Goal: Task Accomplishment & Management: Manage account settings

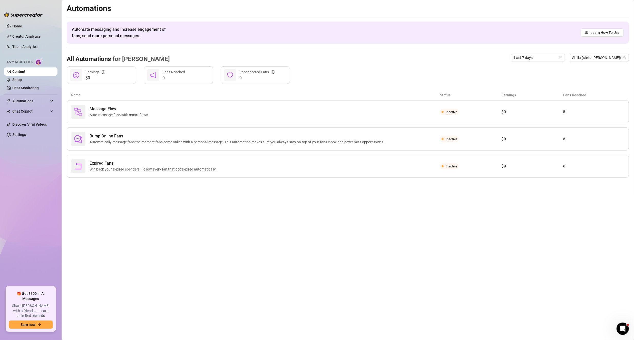
click at [25, 71] on link "Content" at bounding box center [18, 72] width 13 height 4
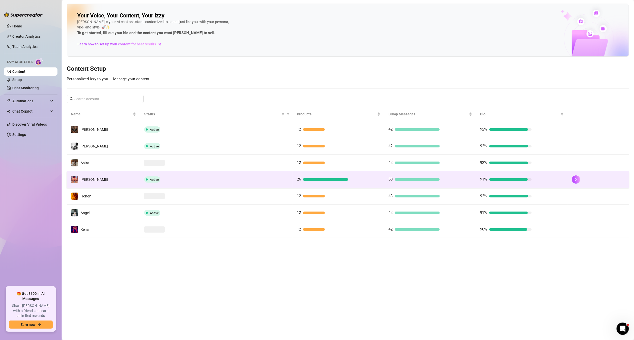
click at [106, 179] on td "[PERSON_NAME]" at bounding box center [103, 179] width 73 height 17
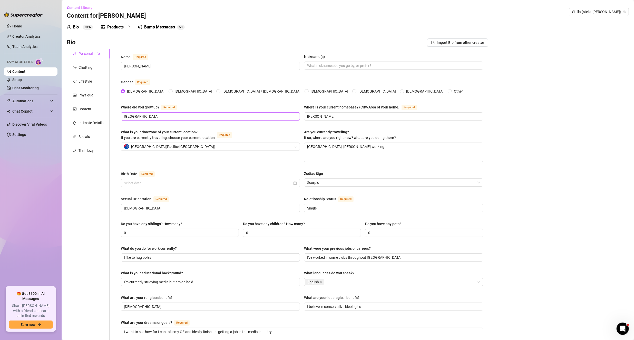
radio input "true"
type input "[DATE]"
click at [328, 149] on textarea "[GEOGRAPHIC_DATA], [PERSON_NAME] working" at bounding box center [393, 152] width 179 height 19
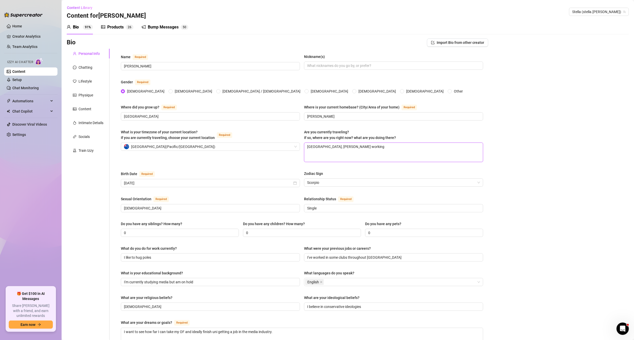
type textarea "G"
type textarea "Gs"
type textarea "G"
type textarea "Gi"
type textarea "Gis"
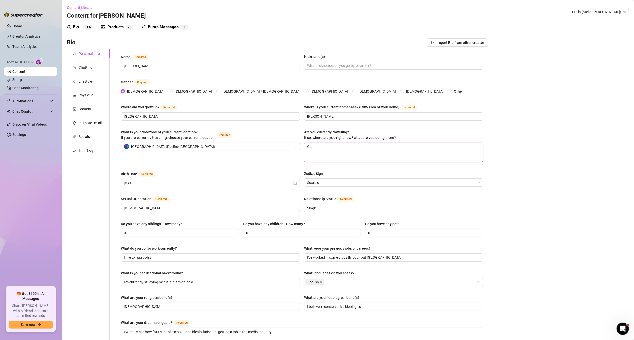
type textarea "Gisb"
type textarea "Gisbo"
type textarea "Gisbor"
type textarea "Gisborn"
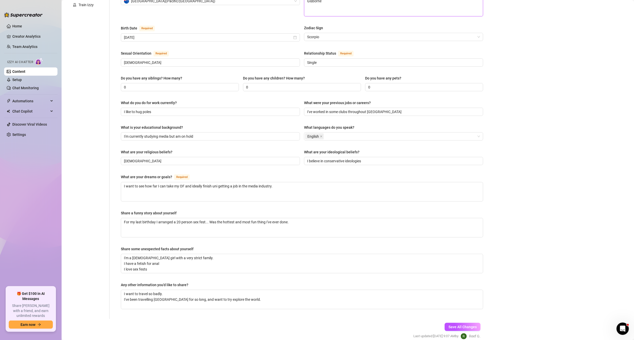
scroll to position [167, 0]
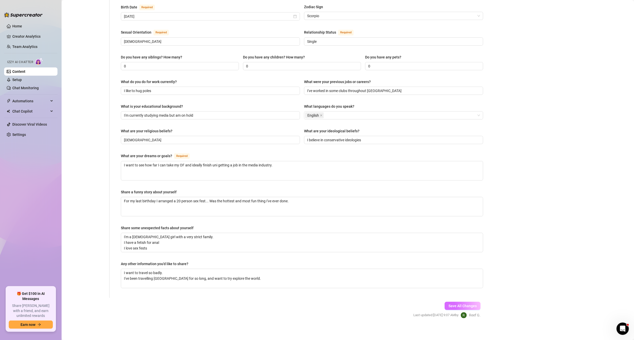
type textarea "Gisborne"
click at [469, 304] on span "Save All Changes" at bounding box center [462, 306] width 28 height 4
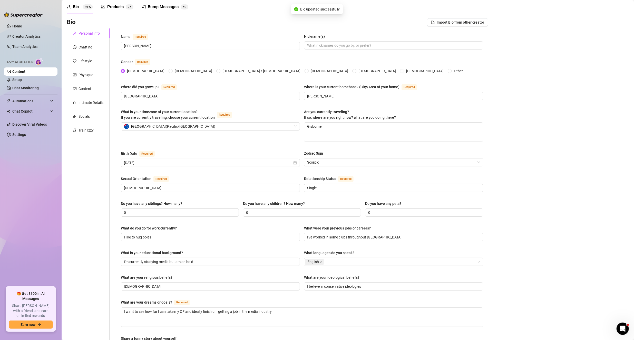
scroll to position [0, 0]
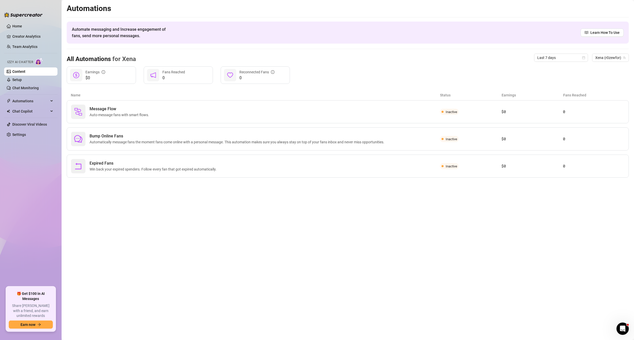
click at [25, 70] on link "Content" at bounding box center [18, 72] width 13 height 4
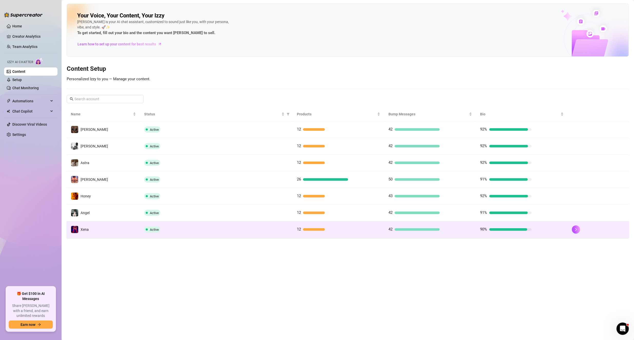
click at [120, 222] on td "Xena" at bounding box center [103, 229] width 73 height 17
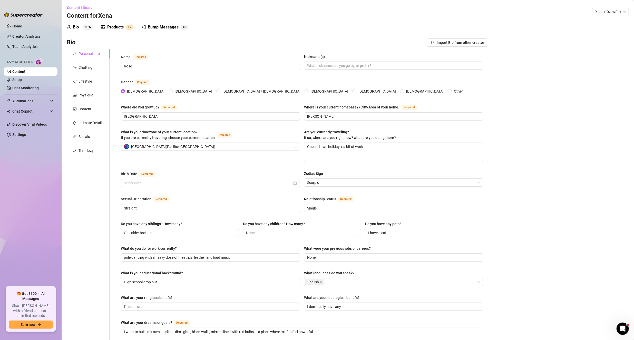
radio input "true"
type input "[DATE]"
click at [321, 152] on textarea "Queenstown holiday + a bit of work" at bounding box center [393, 152] width 179 height 19
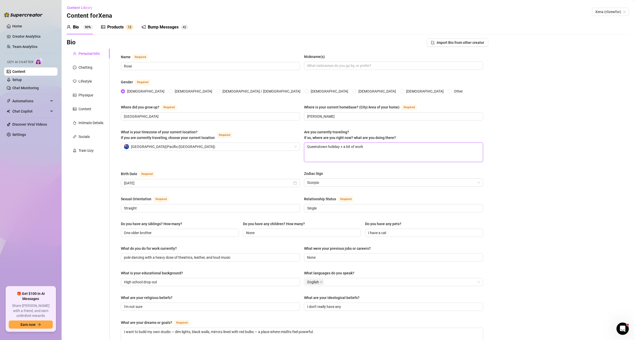
type textarea "I"
type textarea "In"
type textarea "Inv"
type textarea "Inve"
type textarea "Inver"
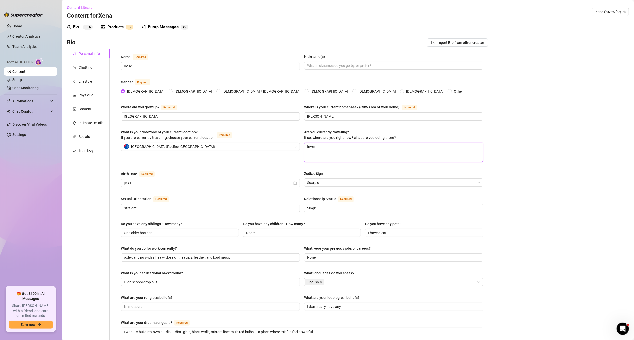
type textarea "Inverc"
type textarea "Inverca"
type textarea "Invercar"
type textarea "Invercarg"
type textarea "Invercargi"
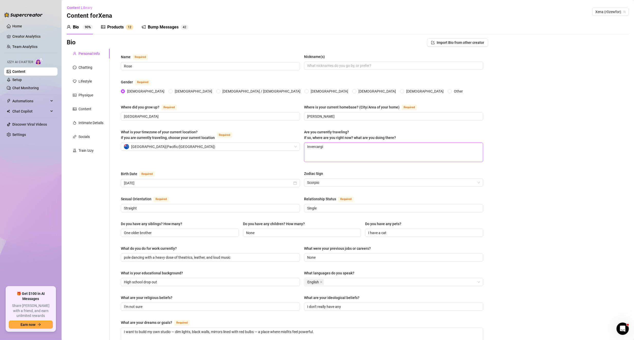
type textarea "Invercargil"
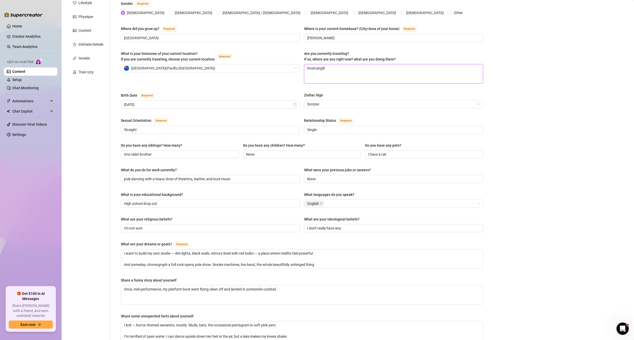
scroll to position [189, 0]
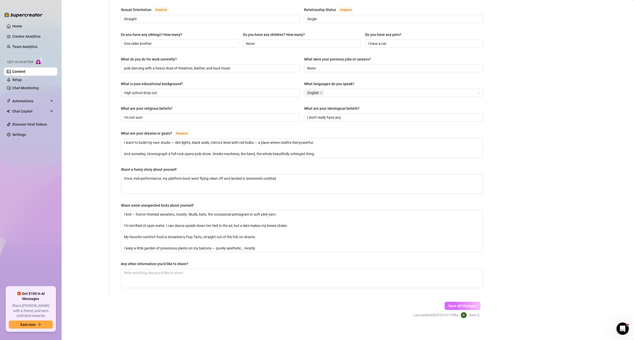
type textarea "Invercargill"
click at [452, 304] on span "Save All Changes" at bounding box center [462, 306] width 28 height 4
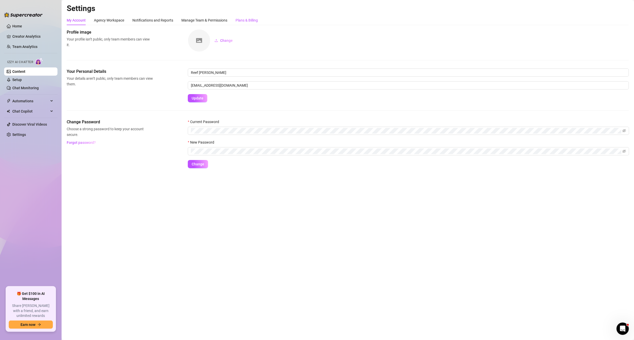
click at [243, 21] on div "Plans & Billing" at bounding box center [246, 20] width 22 height 6
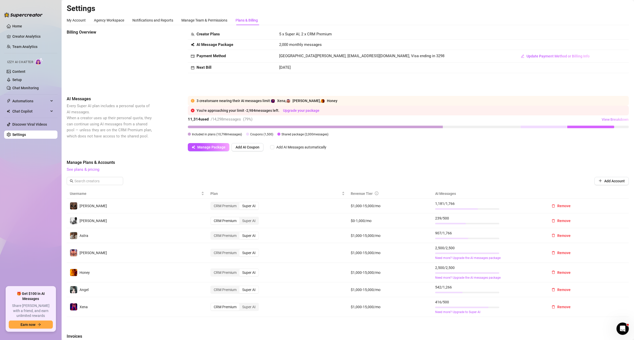
click at [611, 120] on span "View Breakdown" at bounding box center [614, 119] width 27 height 4
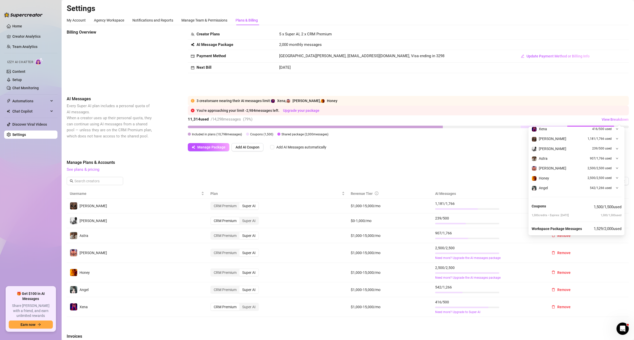
scroll to position [22, 0]
click at [614, 161] on div "Stella 2,500 / 2,500 used" at bounding box center [576, 161] width 90 height 10
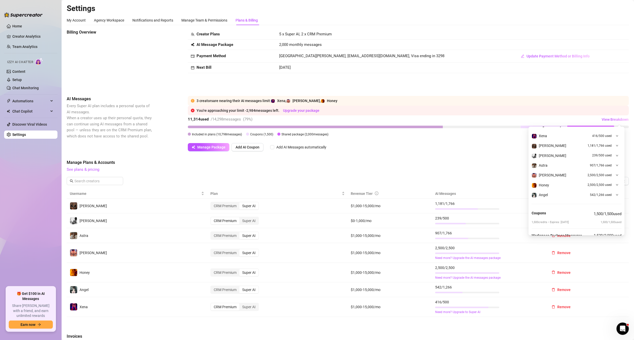
scroll to position [0, 0]
click at [612, 143] on div at bounding box center [615, 144] width 6 height 6
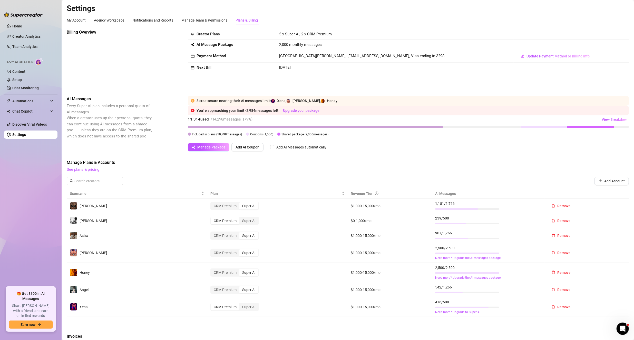
click at [487, 157] on div "Billing Overview Creator Plans 5 x Super AI, 2 x CRM Premium AI Message Package…" at bounding box center [348, 249] width 562 height 441
click at [15, 80] on link "Setup" at bounding box center [16, 80] width 9 height 4
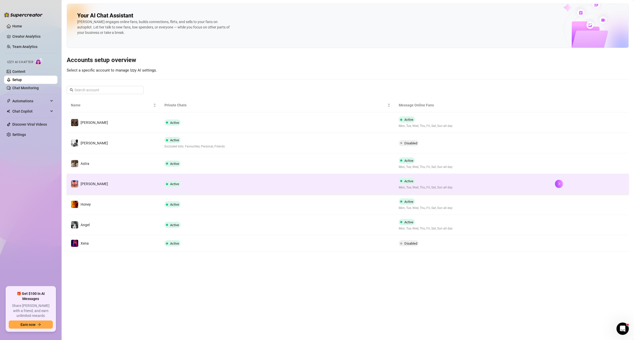
click at [128, 187] on td "[PERSON_NAME]" at bounding box center [114, 184] width 94 height 21
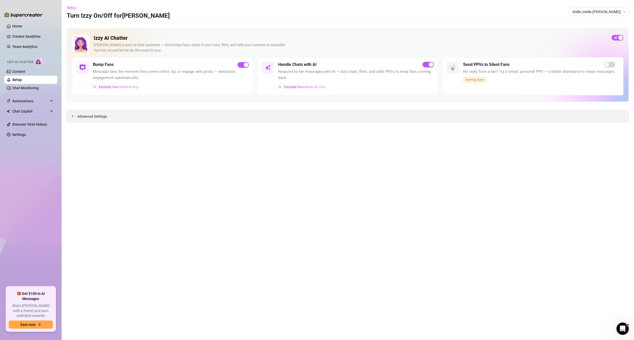
click at [110, 111] on div "Advanced Settings" at bounding box center [347, 116] width 561 height 12
click at [96, 118] on span "Advanced Settings" at bounding box center [92, 117] width 30 height 6
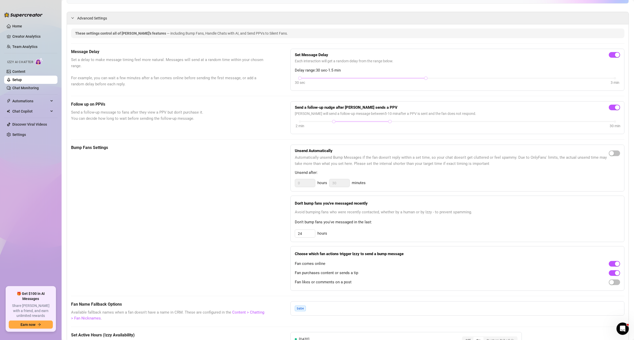
scroll to position [128, 0]
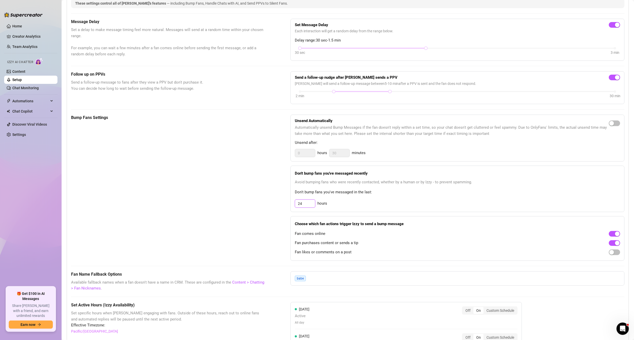
click at [310, 201] on input "24" at bounding box center [305, 204] width 20 height 8
click at [275, 254] on div "Bump Fans Settings Unsend Automatically Automatically unsend Bump Messages if t…" at bounding box center [347, 188] width 553 height 146
click at [304, 203] on input "24" at bounding box center [305, 204] width 20 height 8
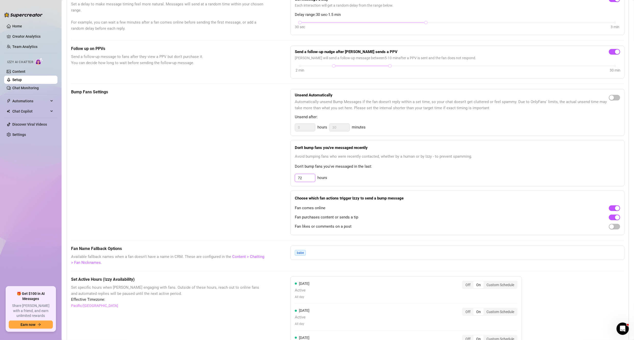
scroll to position [332, 0]
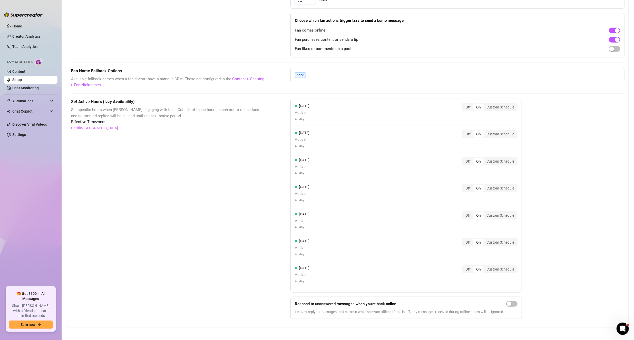
type input "72"
click at [555, 212] on div "Set Active Hours (Izzy Availability) Set specific hours when Izzy engaging with…" at bounding box center [347, 211] width 553 height 224
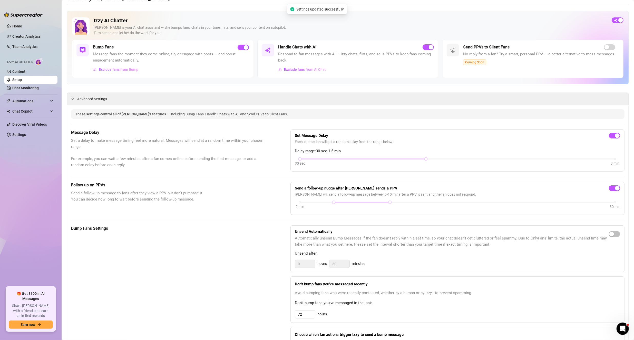
scroll to position [0, 0]
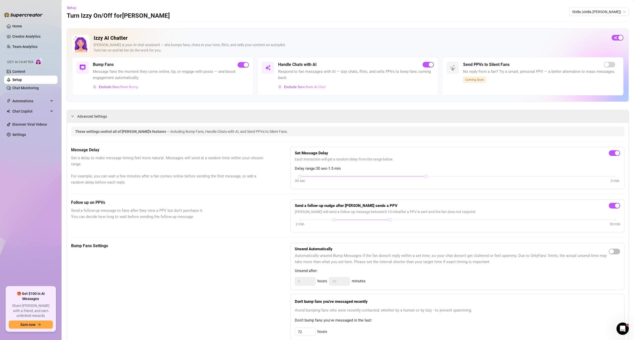
click at [89, 66] on div "Bump Fans Message fans the moment they come online, tip, or engage with posts —…" at bounding box center [162, 76] width 181 height 38
click at [84, 66] on img at bounding box center [83, 68] width 6 height 6
click at [29, 86] on link "Chat Monitoring" at bounding box center [25, 88] width 26 height 4
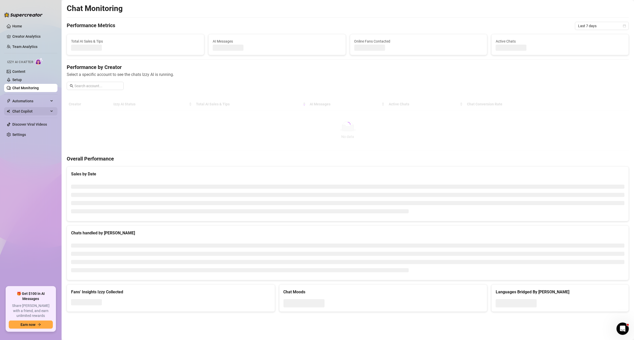
click at [49, 111] on div "Chat Copilot" at bounding box center [30, 111] width 53 height 8
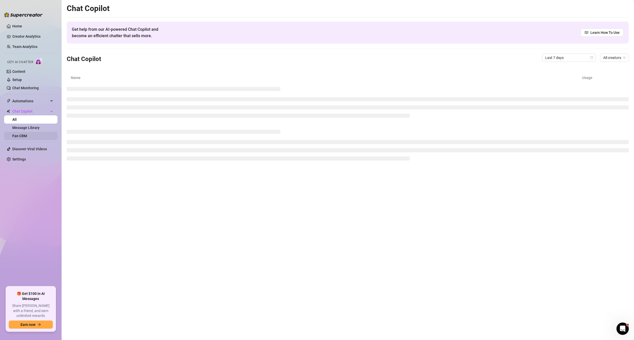
click at [27, 135] on link "Fan CRM" at bounding box center [19, 136] width 15 height 4
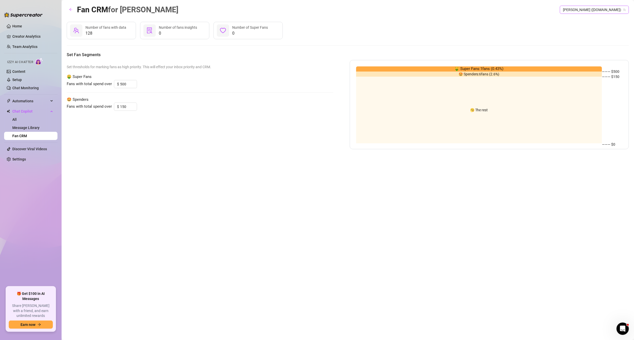
click at [610, 12] on span "[PERSON_NAME] ([DOMAIN_NAME])" at bounding box center [594, 10] width 63 height 8
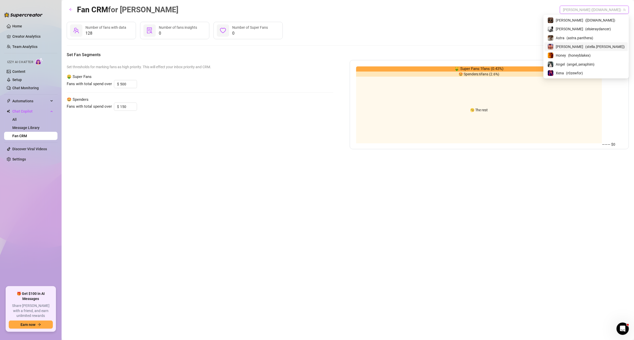
click at [600, 46] on span "( stella.[PERSON_NAME] )" at bounding box center [604, 47] width 39 height 6
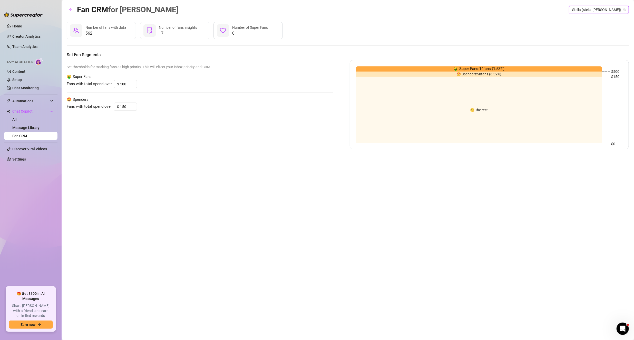
click at [500, 68] on span "🤑 Super Fans: 14 fans ( 1.53 %)" at bounding box center [478, 69] width 51 height 6
click at [103, 33] on span "562" at bounding box center [105, 33] width 41 height 6
click at [161, 29] on span "Number of fans insights" at bounding box center [178, 27] width 38 height 4
click at [20, 80] on link "Setup" at bounding box center [16, 80] width 9 height 4
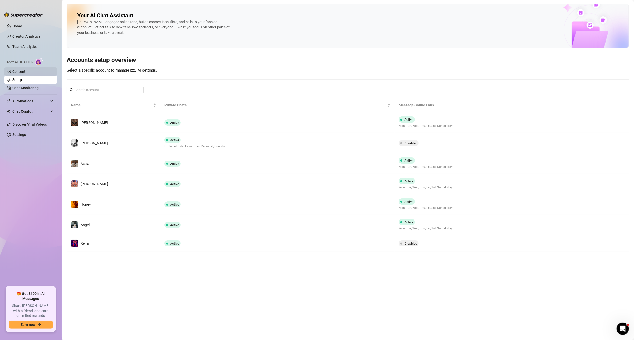
click at [21, 72] on link "Content" at bounding box center [18, 72] width 13 height 4
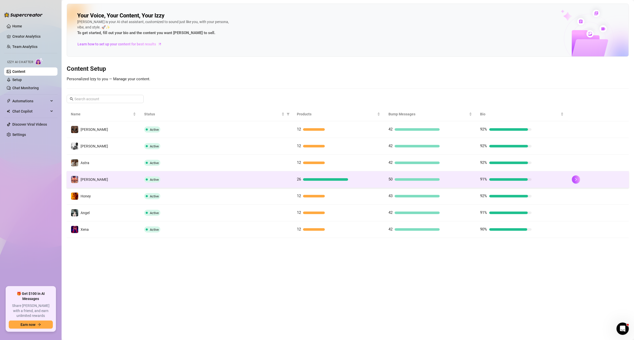
click at [107, 173] on td "[PERSON_NAME]" at bounding box center [103, 179] width 73 height 17
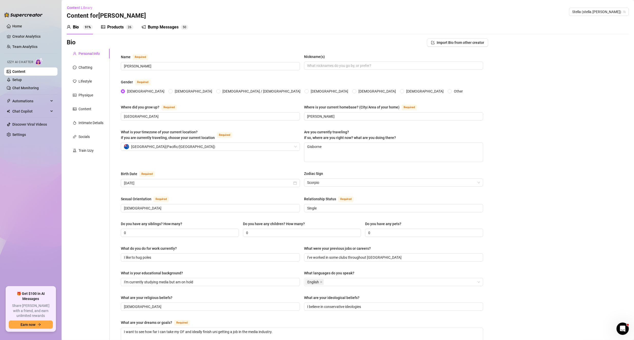
click at [163, 24] on div "Bump Messages" at bounding box center [163, 27] width 31 height 6
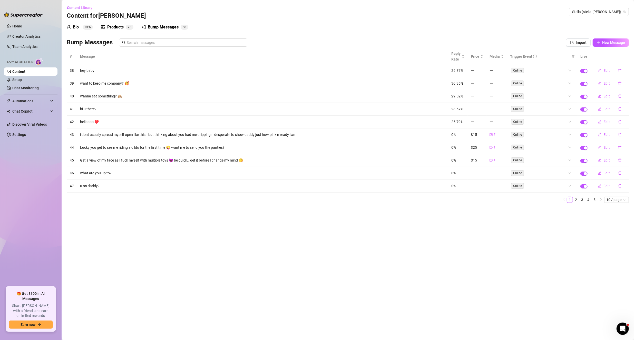
click at [81, 29] on div "Bio 91%" at bounding box center [80, 27] width 26 height 6
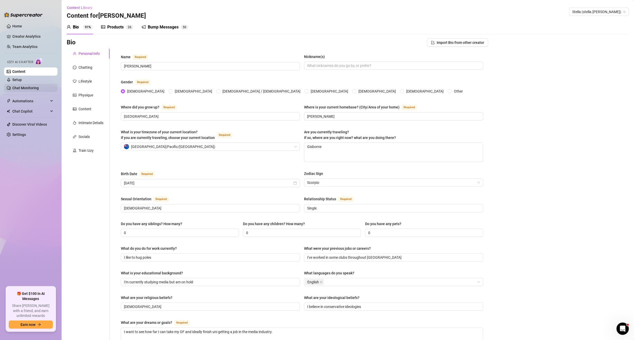
click at [25, 87] on link "Chat Monitoring" at bounding box center [25, 88] width 26 height 4
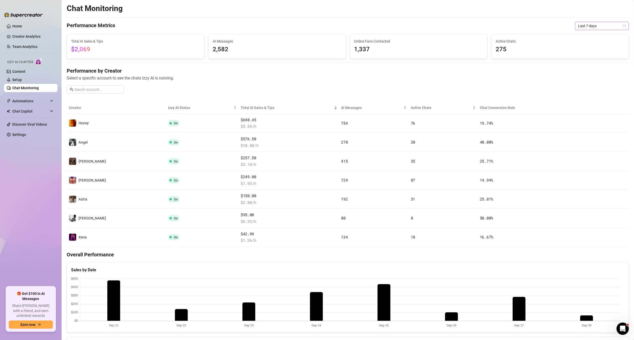
click at [612, 26] on span "Last 7 days" at bounding box center [602, 26] width 48 height 8
click at [594, 72] on div "Custom date" at bounding box center [598, 69] width 52 height 8
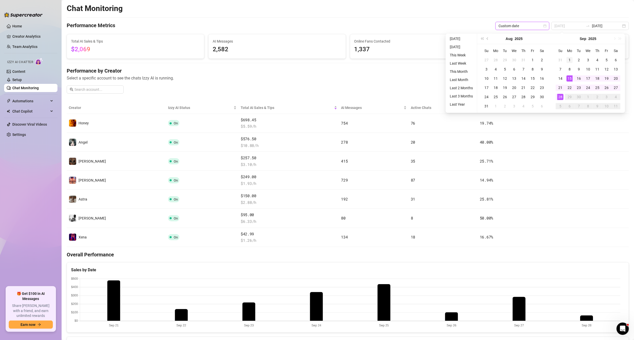
type input "[DATE]"
click at [570, 59] on div "1" at bounding box center [569, 60] width 6 height 6
type input "[DATE]"
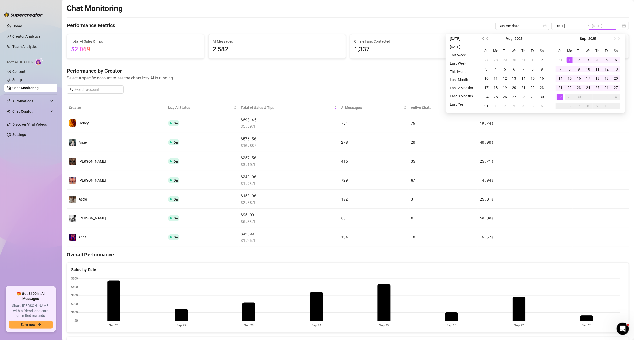
click at [559, 96] on div "28" at bounding box center [560, 97] width 6 height 6
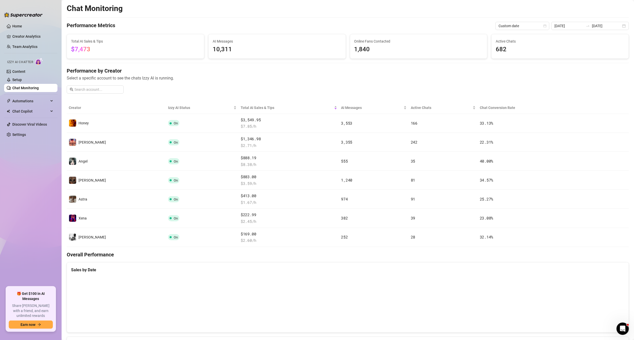
click at [366, 21] on div "Chat Monitoring Performance Metrics Custom date [DATE] [DATE] Total AI Sales & …" at bounding box center [348, 271] width 562 height 535
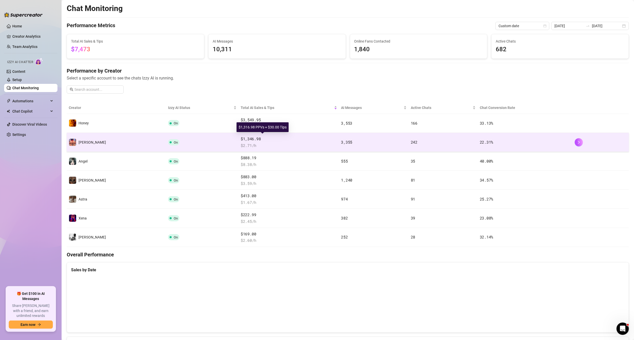
click at [271, 139] on span "$1,346.98" at bounding box center [289, 139] width 96 height 6
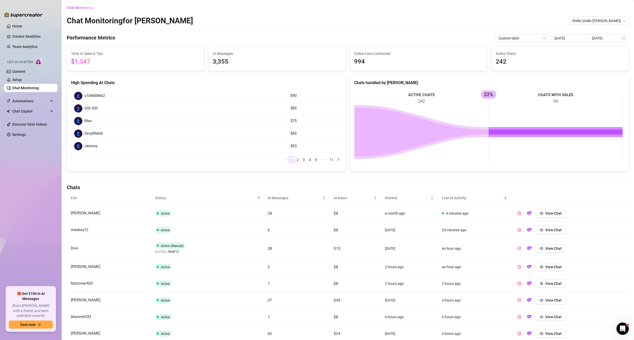
click at [26, 130] on ul "Home Creator Analytics Team Analytics Izzy AI Chatter Content Setup Chat Monito…" at bounding box center [30, 152] width 53 height 265
click at [26, 133] on link "Settings" at bounding box center [19, 135] width 14 height 4
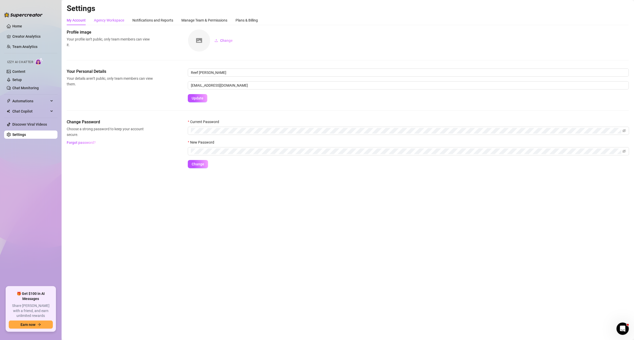
click at [115, 20] on div "Agency Workspace" at bounding box center [109, 20] width 30 height 6
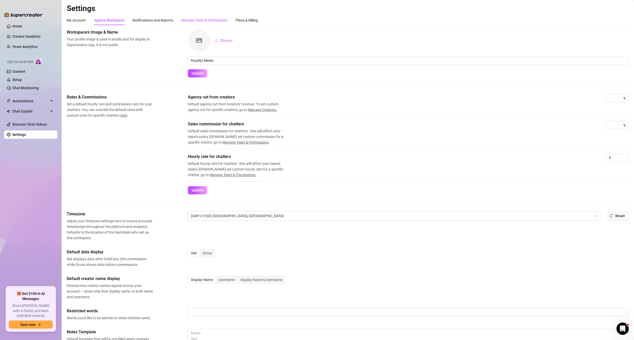
click at [209, 21] on div "Manage Team & Permissions" at bounding box center [204, 20] width 46 height 6
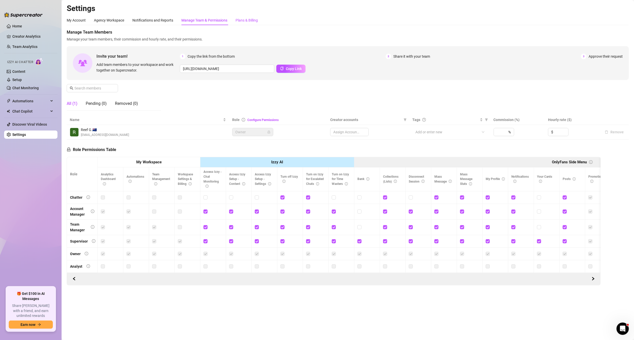
click at [248, 21] on div "Plans & Billing" at bounding box center [246, 20] width 22 height 6
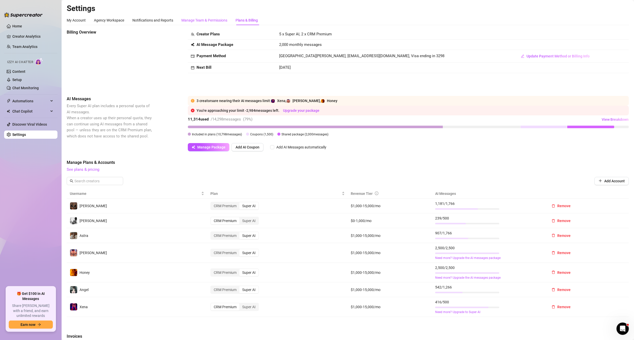
click at [212, 19] on div "Manage Team & Permissions" at bounding box center [204, 20] width 46 height 6
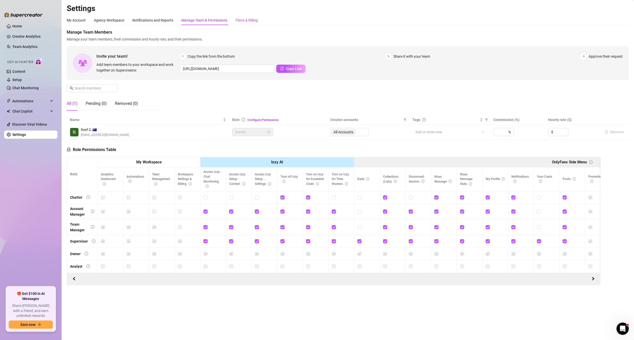
click at [252, 20] on div "Plans & Billing" at bounding box center [246, 20] width 22 height 6
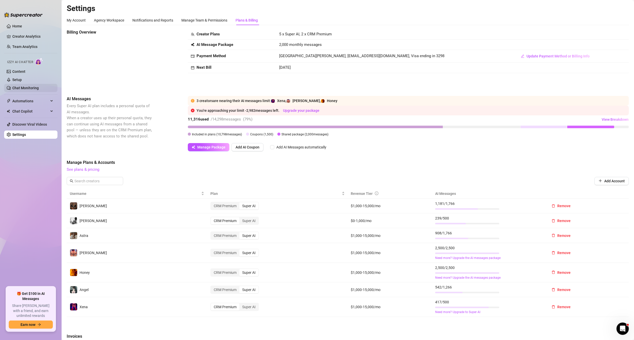
click at [25, 89] on link "Chat Monitoring" at bounding box center [25, 88] width 26 height 4
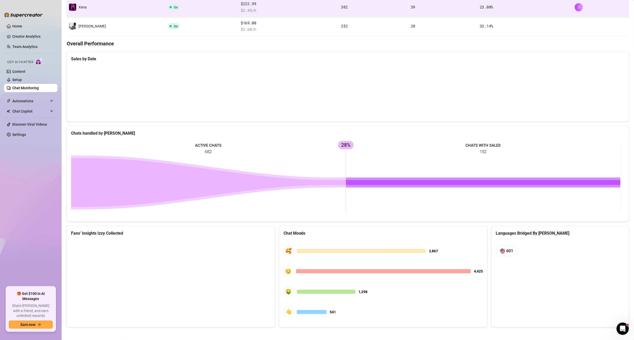
scroll to position [32, 0]
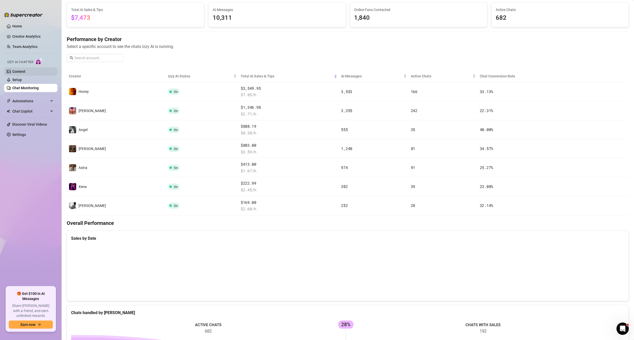
click at [25, 72] on link "Content" at bounding box center [18, 72] width 13 height 4
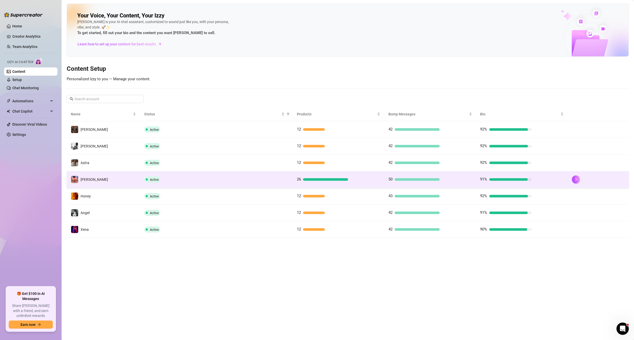
click at [117, 180] on td "[PERSON_NAME]" at bounding box center [103, 179] width 73 height 17
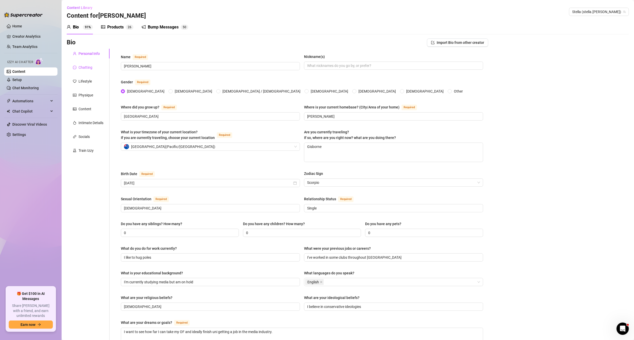
click at [84, 67] on div "Chatting" at bounding box center [85, 68] width 14 height 6
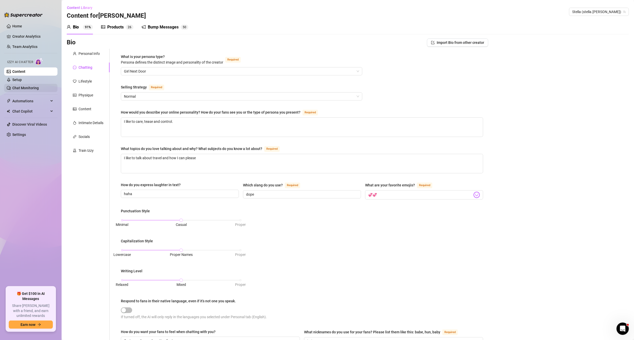
click at [29, 87] on link "Chat Monitoring" at bounding box center [25, 88] width 26 height 4
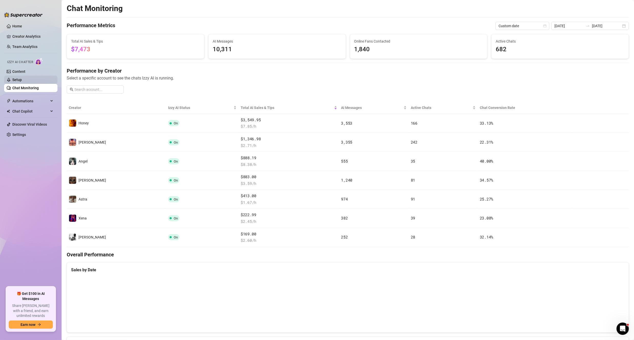
click at [22, 79] on link "Setup" at bounding box center [16, 80] width 9 height 4
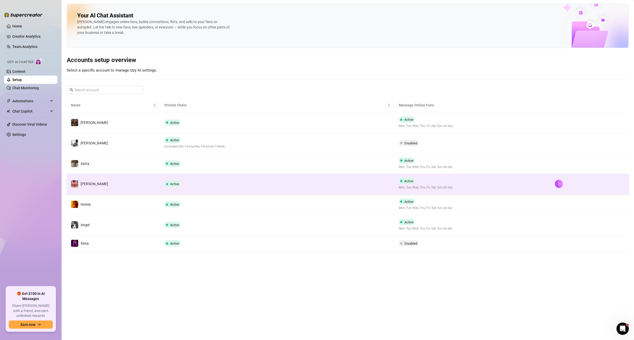
click at [129, 183] on td "[PERSON_NAME]" at bounding box center [114, 184] width 94 height 21
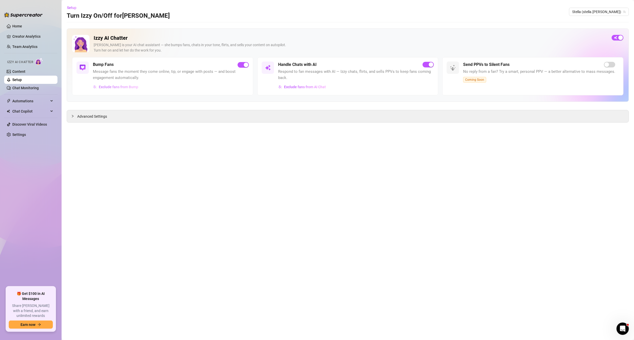
click at [127, 87] on span "Exclude fans from Bump" at bounding box center [118, 87] width 39 height 4
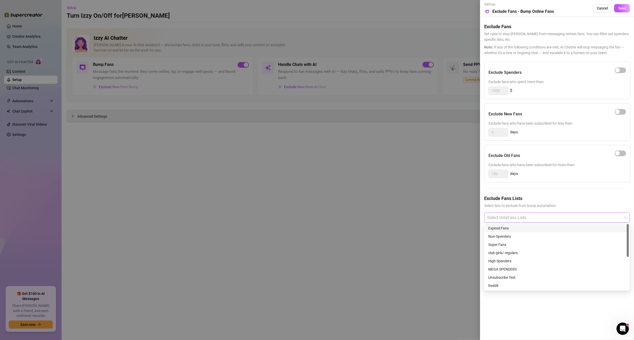
click at [567, 214] on div at bounding box center [554, 217] width 138 height 9
click at [562, 196] on h5 "Exclude Fans Lists" at bounding box center [557, 198] width 146 height 7
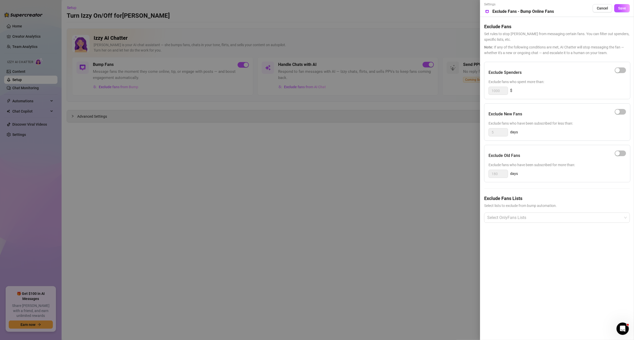
click at [352, 268] on div at bounding box center [317, 170] width 634 height 340
